Goal: Task Accomplishment & Management: Use online tool/utility

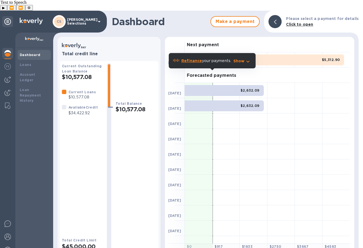
click at [313, 98] on div at bounding box center [309, 105] width 28 height 15
click at [4, 61] on div at bounding box center [7, 67] width 11 height 12
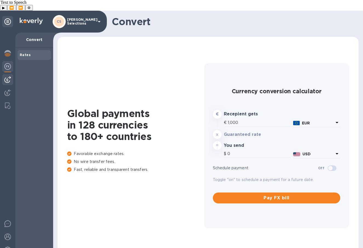
click at [6, 76] on img at bounding box center [7, 79] width 7 height 7
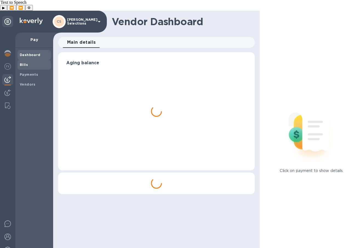
click at [24, 62] on span "Bills" at bounding box center [24, 64] width 8 height 5
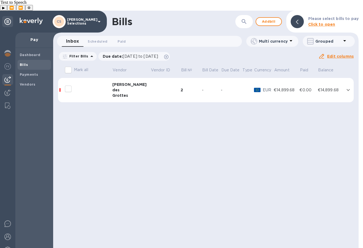
click at [348, 89] on icon "expand row" at bounding box center [347, 90] width 3 height 2
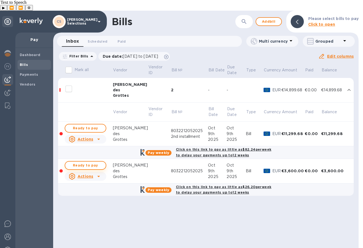
click at [96, 162] on span "Ready to pay" at bounding box center [86, 165] width 32 height 7
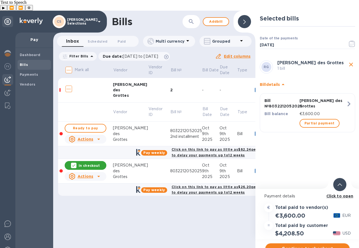
click at [309, 246] on span "Continue to checkout" at bounding box center [307, 249] width 76 height 7
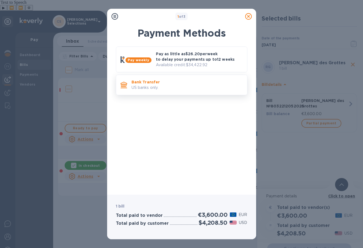
click at [172, 83] on p "Bank Transfer" at bounding box center [186, 81] width 111 height 5
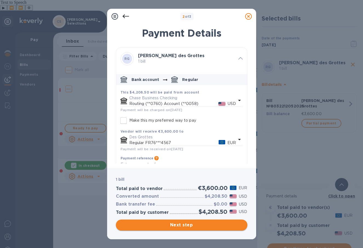
click at [210, 225] on span "Next step" at bounding box center [181, 225] width 123 height 7
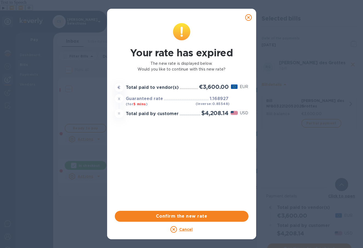
click at [248, 18] on icon at bounding box center [248, 17] width 7 height 7
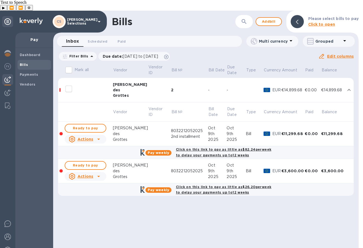
click at [100, 172] on div at bounding box center [98, 176] width 9 height 9
click at [149, 205] on div at bounding box center [181, 124] width 363 height 248
click at [89, 161] on button "Ready to pay" at bounding box center [86, 165] width 42 height 9
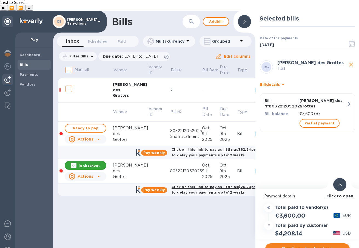
click at [302, 246] on span "Continue to checkout" at bounding box center [307, 249] width 76 height 7
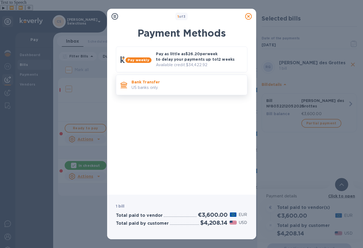
click at [161, 87] on p "US banks only." at bounding box center [186, 88] width 111 height 6
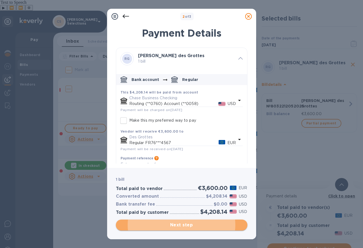
click at [204, 225] on span "Next step" at bounding box center [181, 225] width 123 height 7
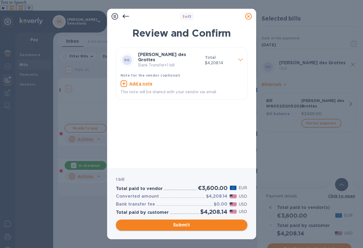
click at [176, 223] on span "Submit" at bounding box center [181, 225] width 123 height 7
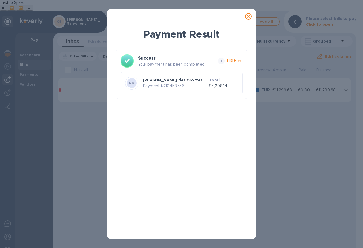
click at [249, 19] on icon at bounding box center [248, 16] width 7 height 7
